Goal: Entertainment & Leisure: Browse casually

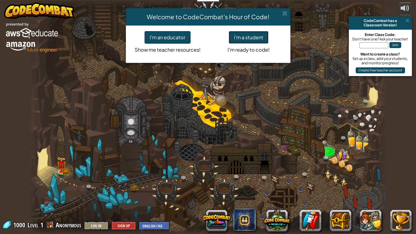
click at [256, 34] on button "I'm a student" at bounding box center [249, 37] width 40 height 13
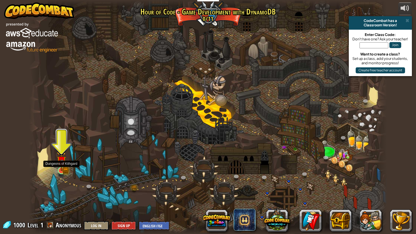
click at [64, 163] on img at bounding box center [61, 160] width 9 height 21
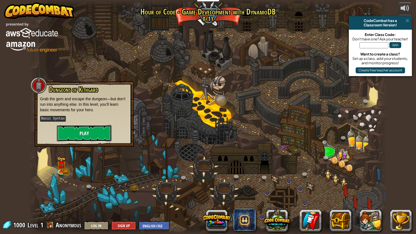
click at [77, 128] on button "Play" at bounding box center [84, 133] width 55 height 16
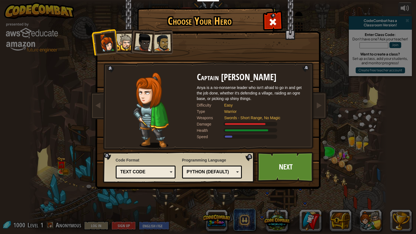
click at [123, 36] on div at bounding box center [125, 42] width 17 height 17
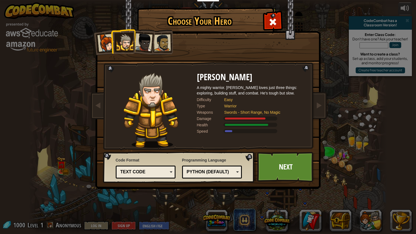
click at [144, 39] on div at bounding box center [143, 42] width 18 height 18
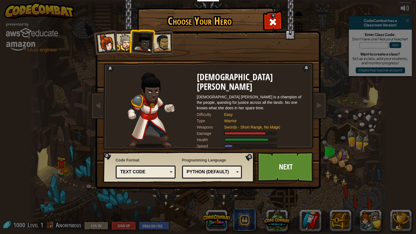
click at [160, 39] on div at bounding box center [162, 42] width 17 height 17
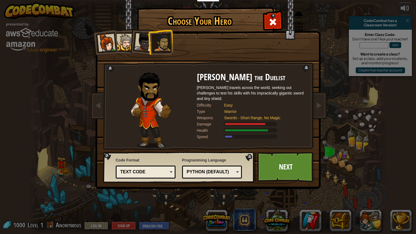
click at [108, 33] on li at bounding box center [104, 42] width 27 height 27
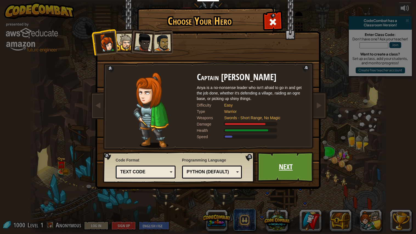
click at [300, 155] on link "Next" at bounding box center [285, 167] width 57 height 30
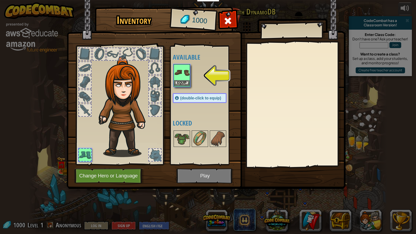
click at [185, 70] on img at bounding box center [181, 72] width 15 height 15
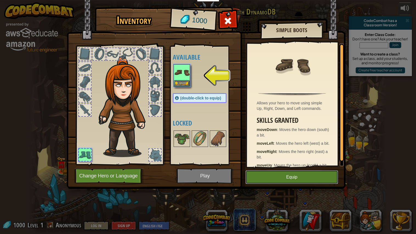
click at [312, 180] on button "Equip" at bounding box center [292, 177] width 93 height 14
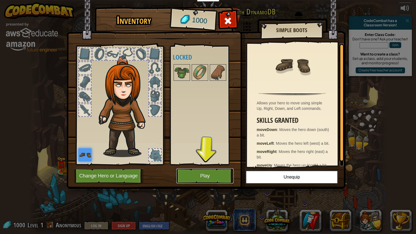
click at [192, 176] on button "Play" at bounding box center [204, 175] width 57 height 15
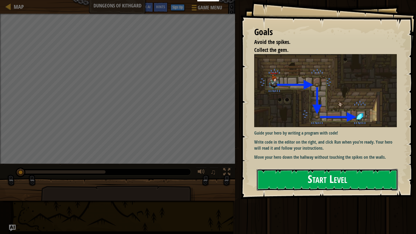
click at [313, 176] on button "Start Level" at bounding box center [327, 180] width 141 height 22
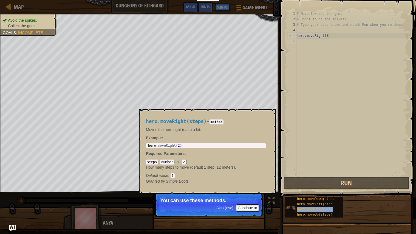
click at [305, 207] on span "hero.moveRight(steps)" at bounding box center [317, 209] width 41 height 4
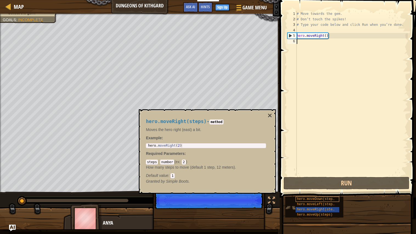
scroll to position [2, 0]
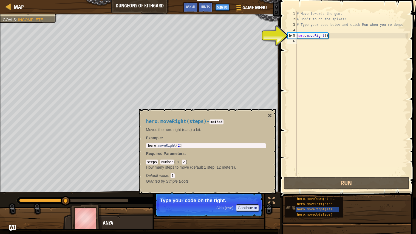
click at [289, 201] on div "hero.moveDown(steps) hero.moveLeft(steps) hero.moveRight(steps) hero.moveUp(ste…" at bounding box center [314, 206] width 58 height 21
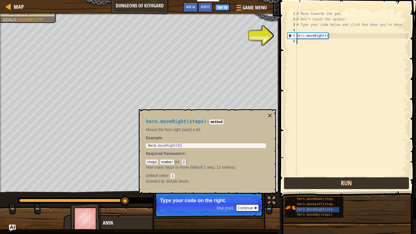
click at [322, 184] on button "Run" at bounding box center [347, 183] width 126 height 13
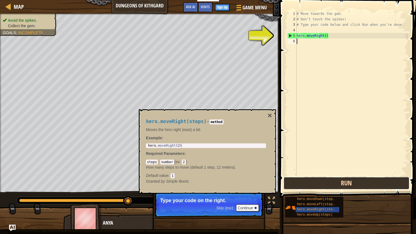
click at [319, 185] on button "Run" at bounding box center [347, 183] width 126 height 13
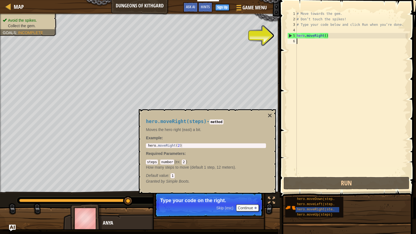
click at [289, 33] on div "5" at bounding box center [292, 35] width 9 height 5
click at [296, 33] on div "5" at bounding box center [292, 35] width 9 height 5
click at [333, 37] on div "# Move towards the gem. # Don’t touch the spikes! # Type your code below and cl…" at bounding box center [352, 99] width 112 height 176
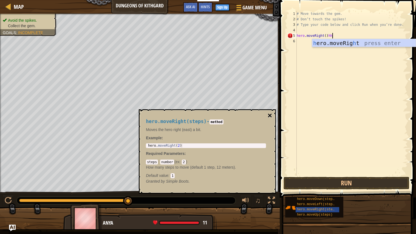
type textarea "hero.moveRight()hh"
click at [271, 115] on button "×" at bounding box center [270, 116] width 4 height 8
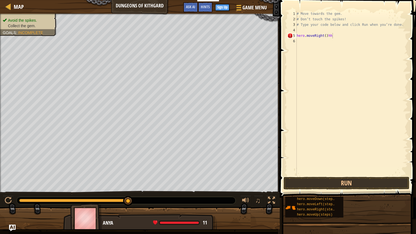
click at [337, 173] on div "# Move towards the gem. # Don’t touch the spikes! # Type your code below and cl…" at bounding box center [352, 99] width 112 height 176
click at [340, 181] on button "Run" at bounding box center [347, 183] width 126 height 13
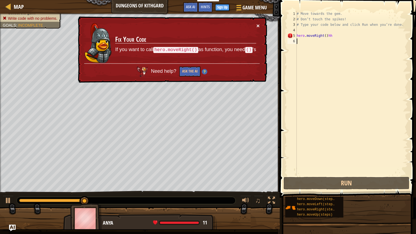
click at [257, 23] on button "×" at bounding box center [258, 26] width 3 height 6
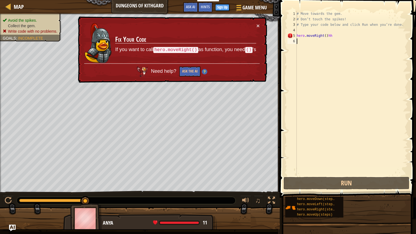
click at [299, 35] on div "# Move towards the gem. # Don’t touch the spikes! # Type your code below and cl…" at bounding box center [352, 99] width 112 height 176
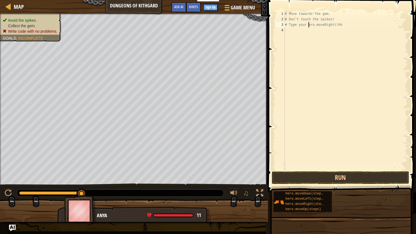
type textarea "# Type ero.moveRight()hh"
